Goal: Task Accomplishment & Management: Manage account settings

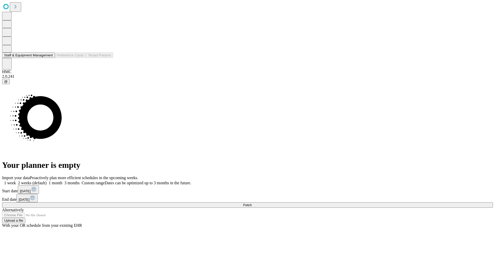
click at [48, 58] on button "Staff & Equipment Management" at bounding box center [28, 55] width 53 height 5
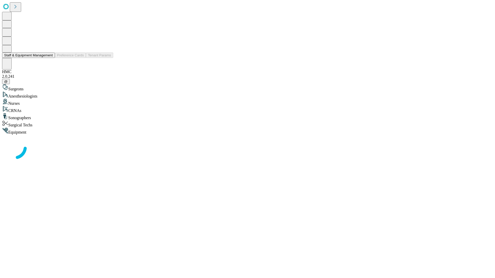
click at [49, 58] on button "Staff & Equipment Management" at bounding box center [28, 55] width 53 height 5
